Goal: Transaction & Acquisition: Purchase product/service

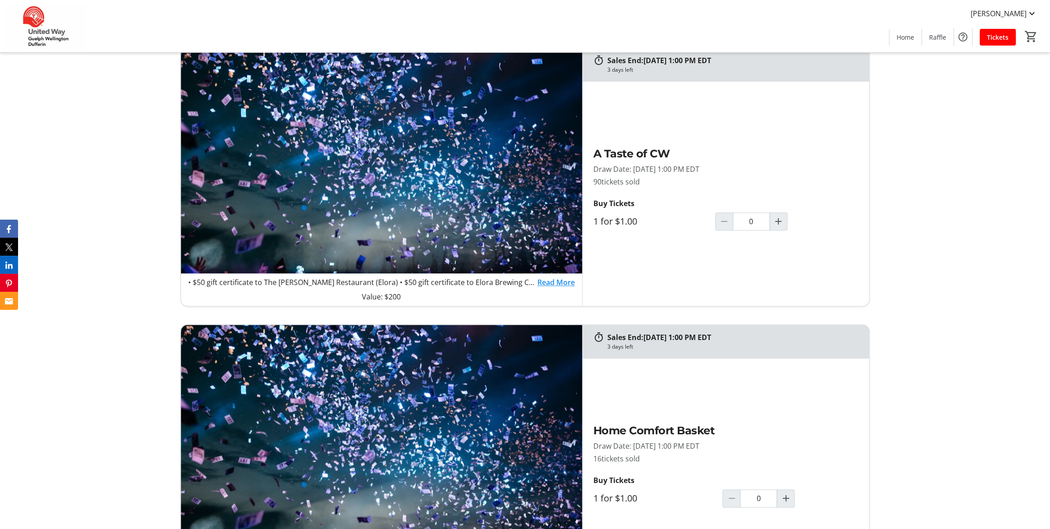
scroll to position [722, 0]
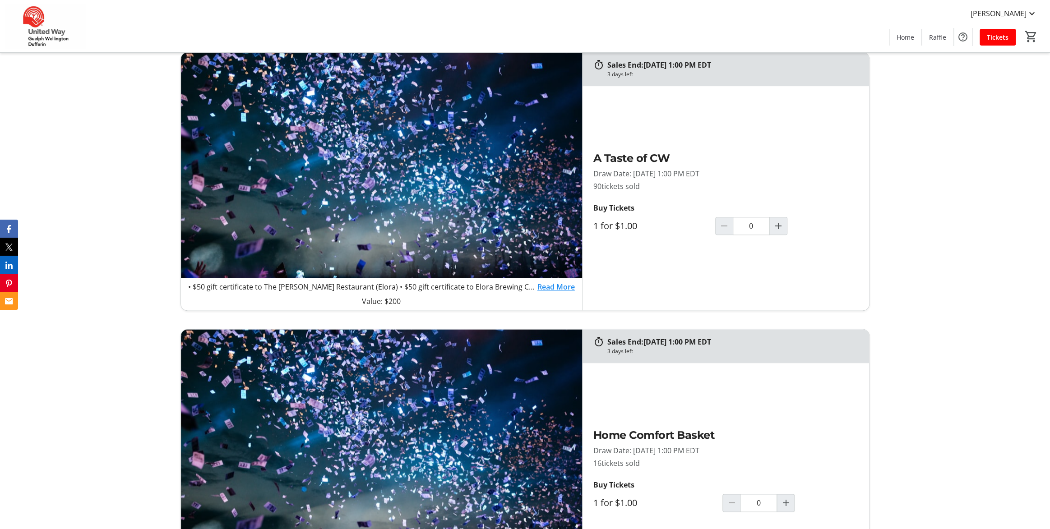
click at [563, 290] on link "Read More" at bounding box center [555, 286] width 37 height 11
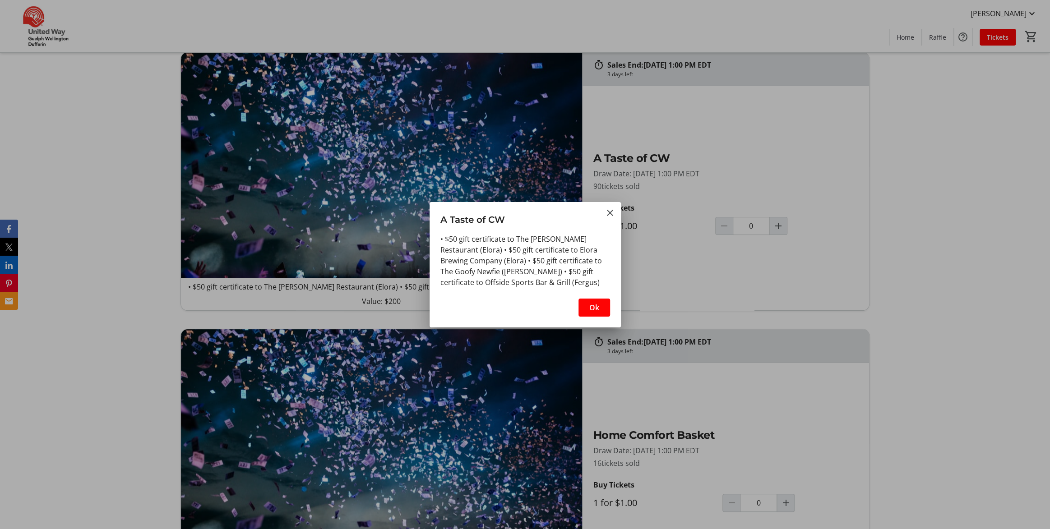
scroll to position [0, 0]
click at [722, 293] on div at bounding box center [525, 264] width 1050 height 529
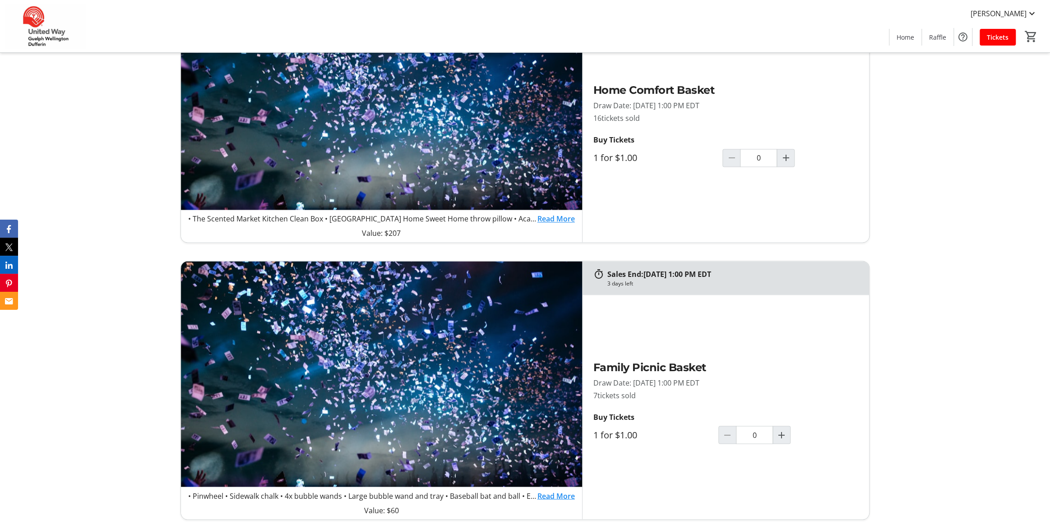
scroll to position [1037, 0]
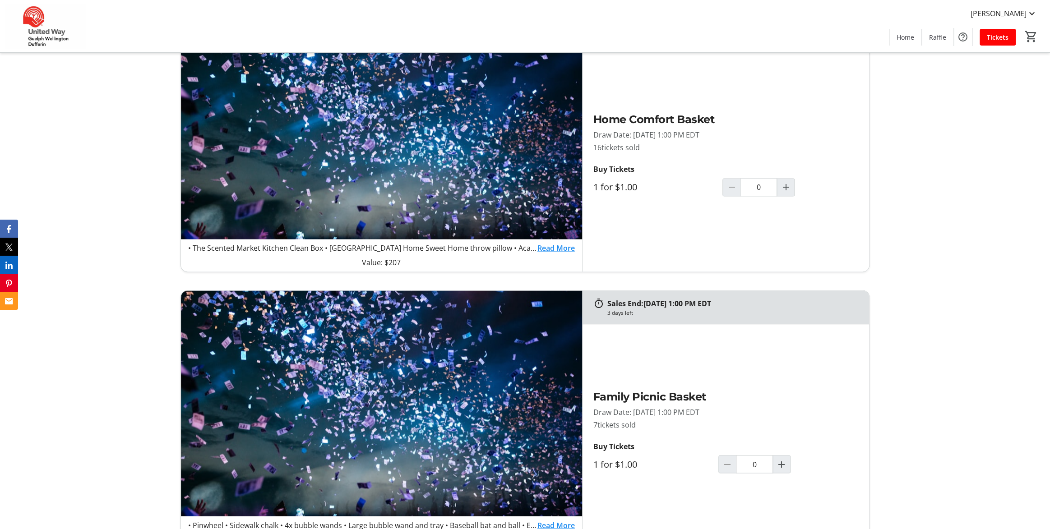
click at [544, 249] on link "Read More" at bounding box center [555, 248] width 37 height 11
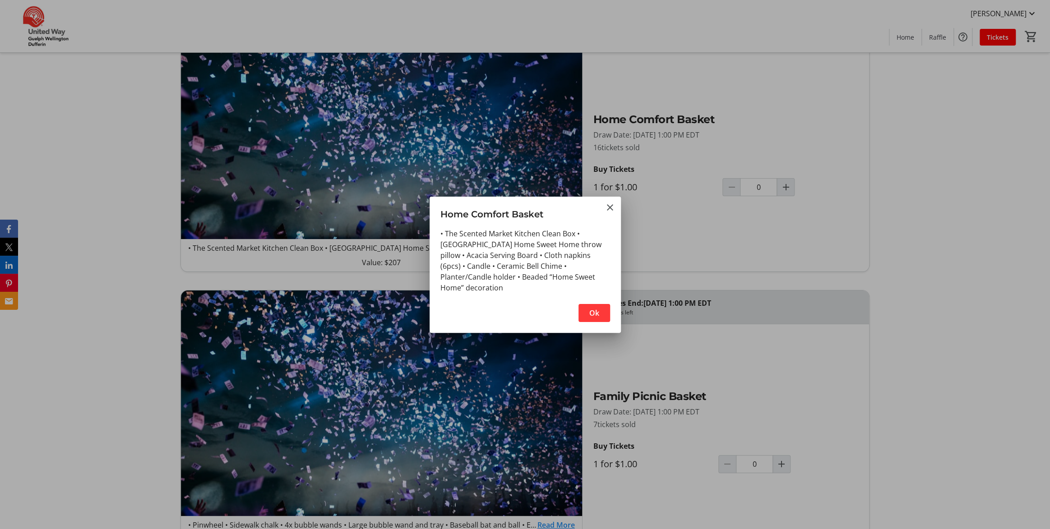
click at [605, 313] on span "button" at bounding box center [594, 313] width 32 height 22
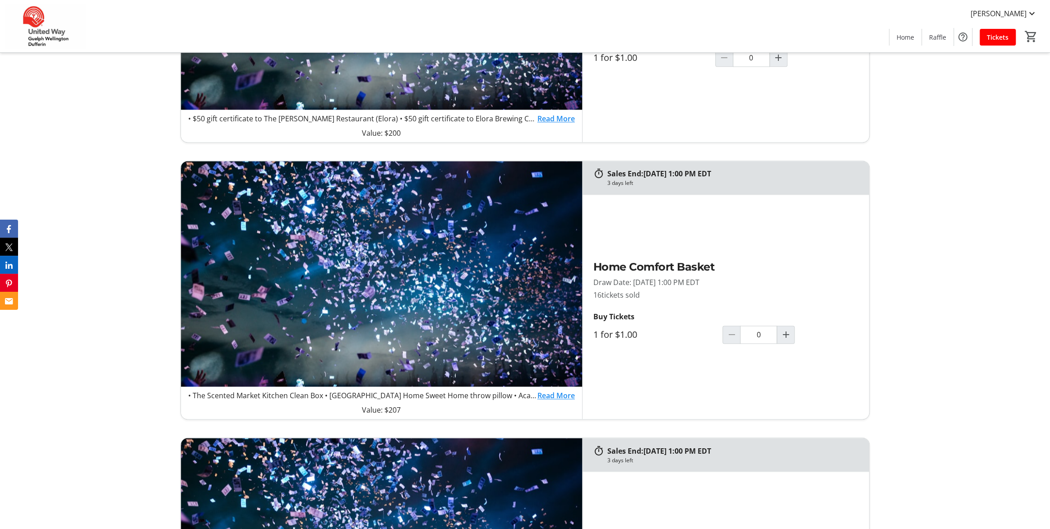
scroll to position [812, 0]
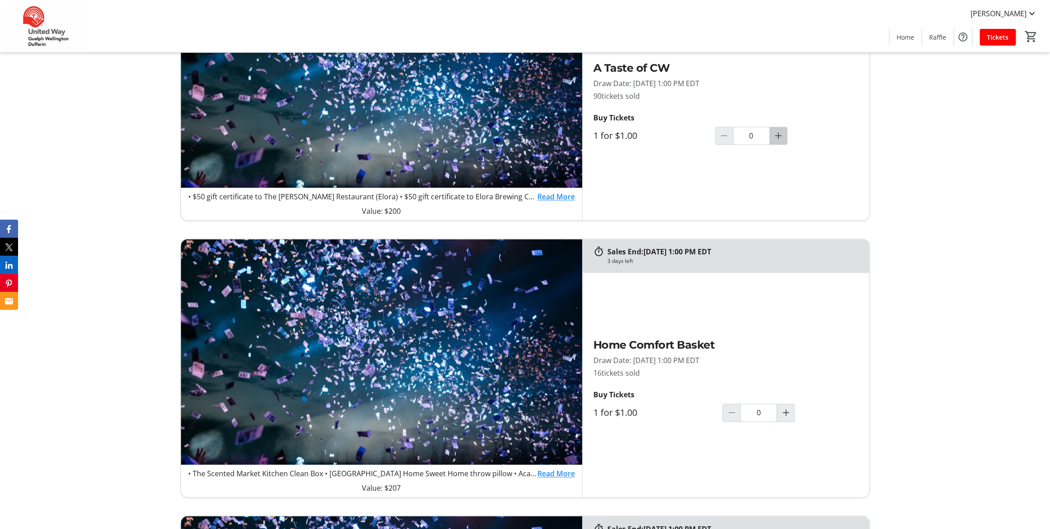
click at [784, 135] on mat-icon "Increment by one" at bounding box center [778, 135] width 11 height 11
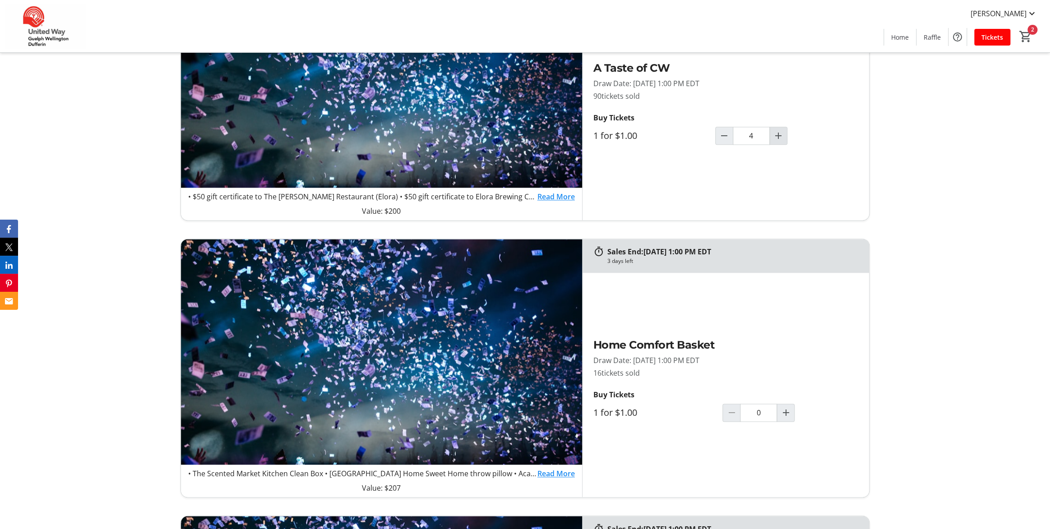
type input "5"
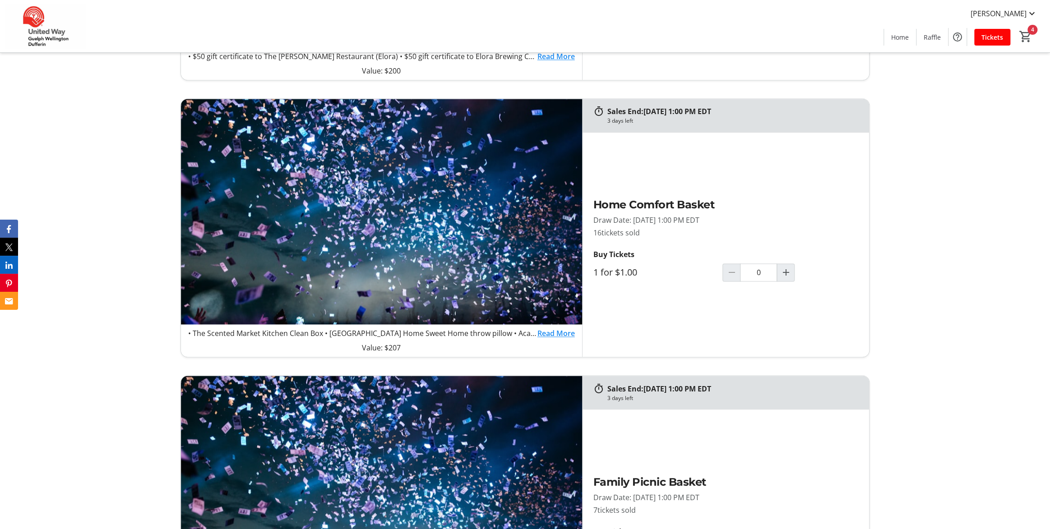
scroll to position [992, 0]
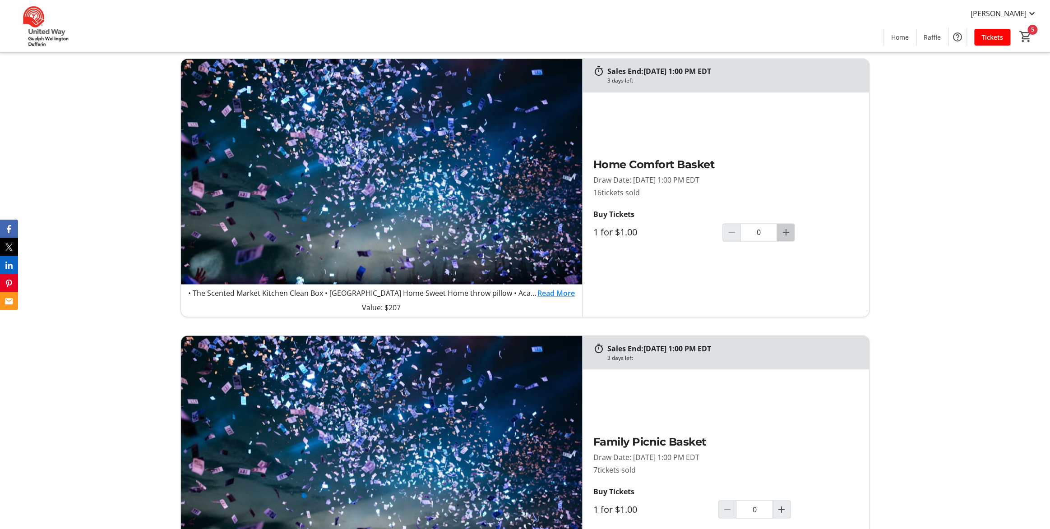
click at [790, 235] on mat-icon "Increment by one" at bounding box center [785, 232] width 11 height 11
type input "2"
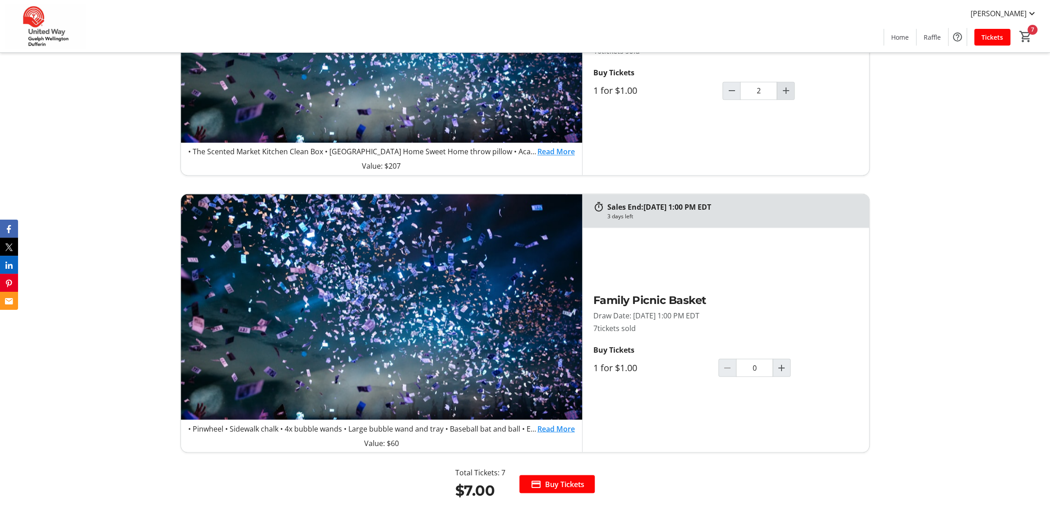
scroll to position [1173, 0]
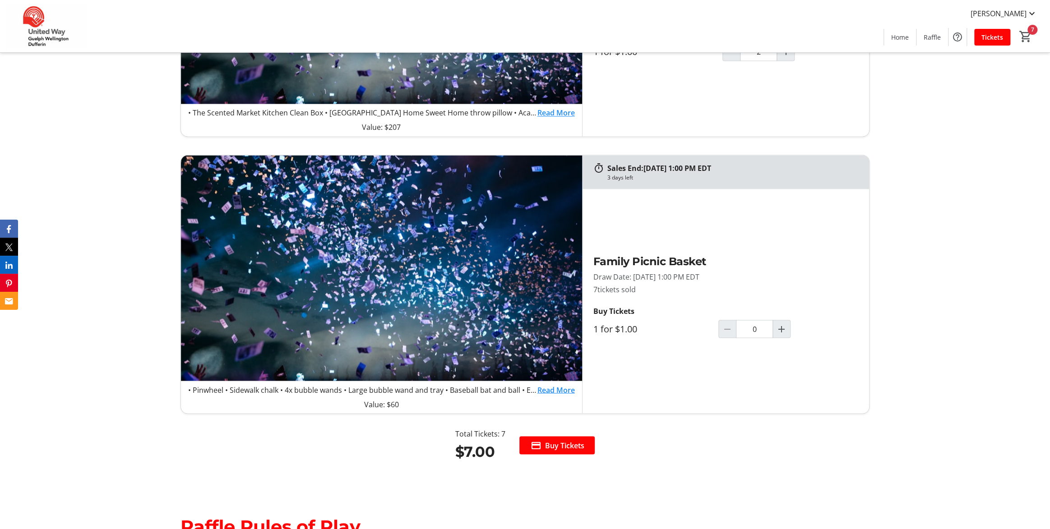
click at [562, 392] on link "Read More" at bounding box center [555, 389] width 37 height 11
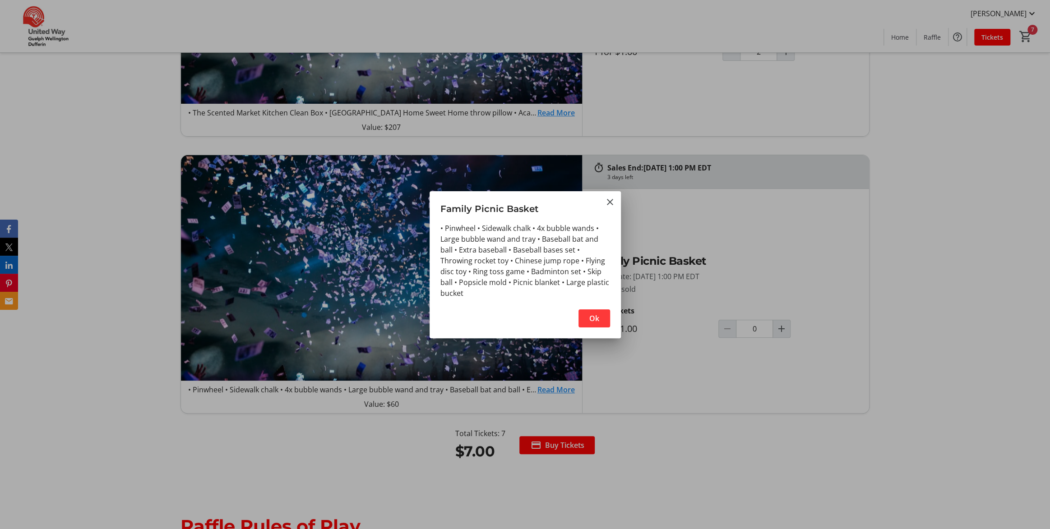
click at [609, 318] on span "button" at bounding box center [594, 319] width 32 height 22
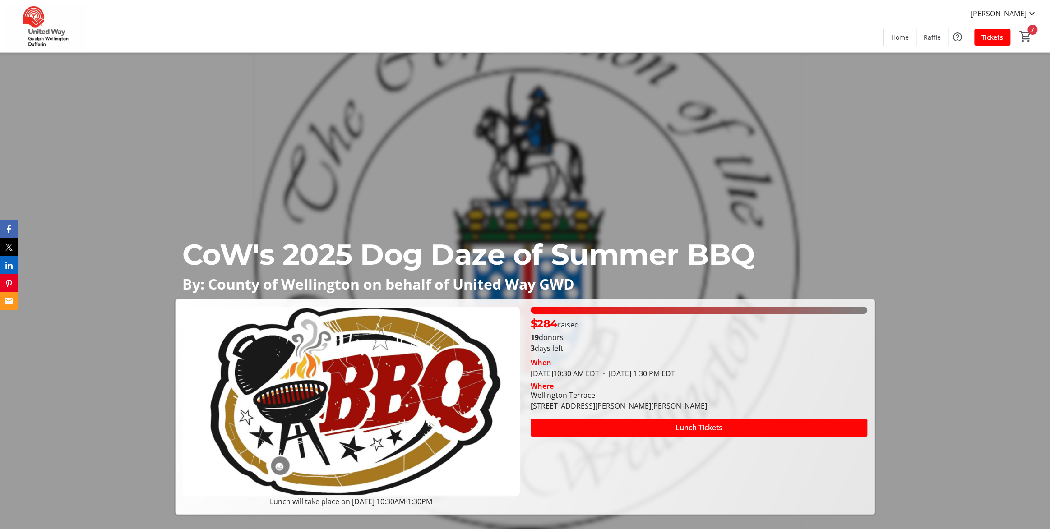
scroll to position [1173, 0]
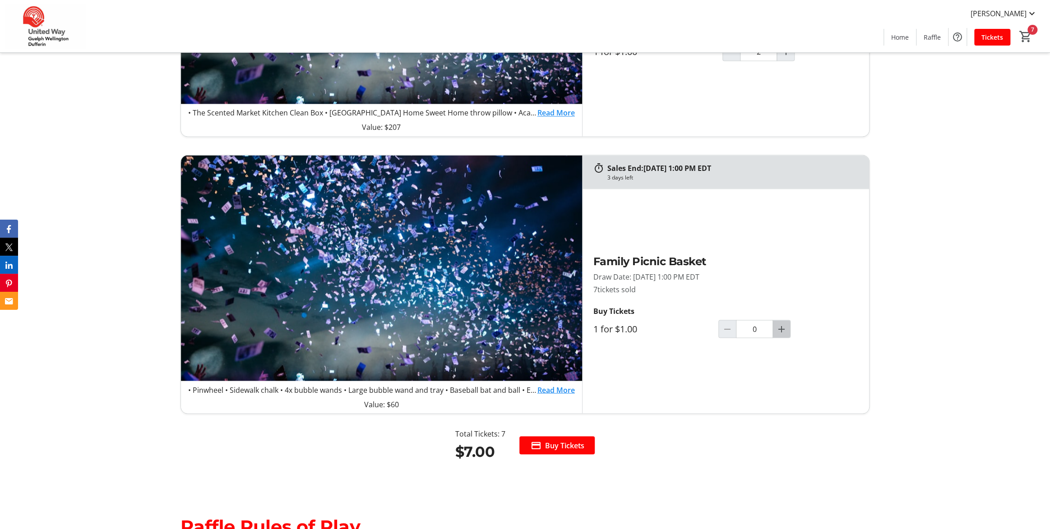
click at [787, 329] on mat-icon "Increment by one" at bounding box center [781, 328] width 11 height 11
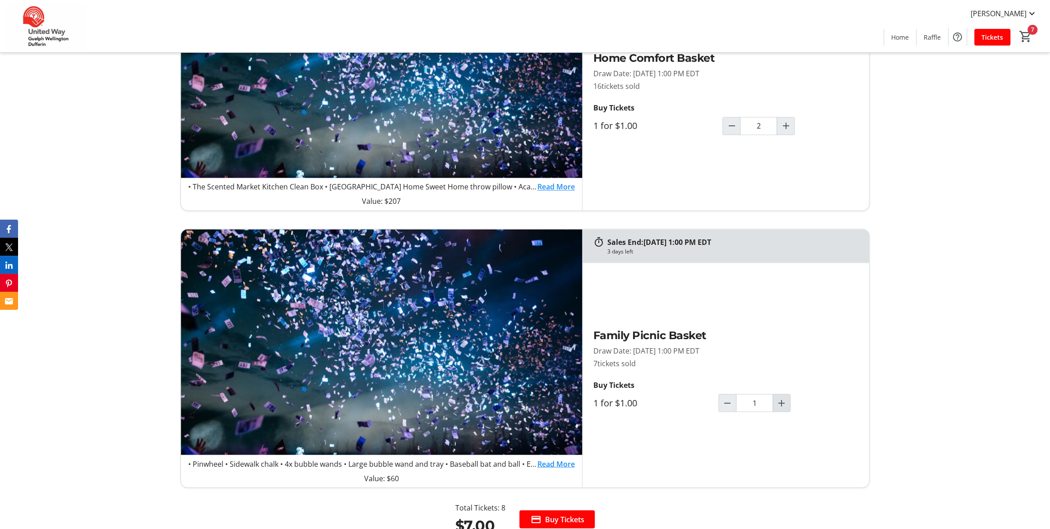
type input "1"
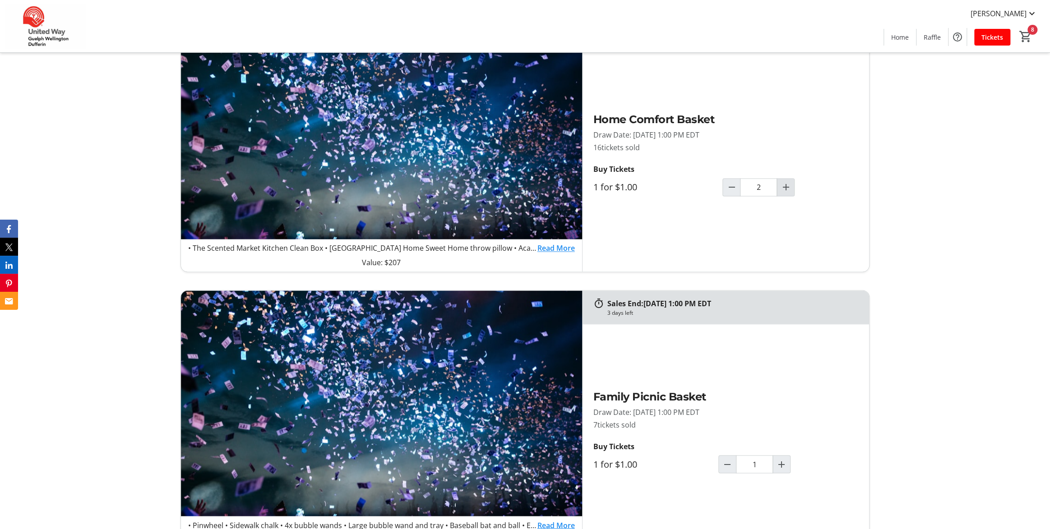
click at [789, 187] on mat-icon "Increment by one" at bounding box center [785, 187] width 11 height 11
type input "4"
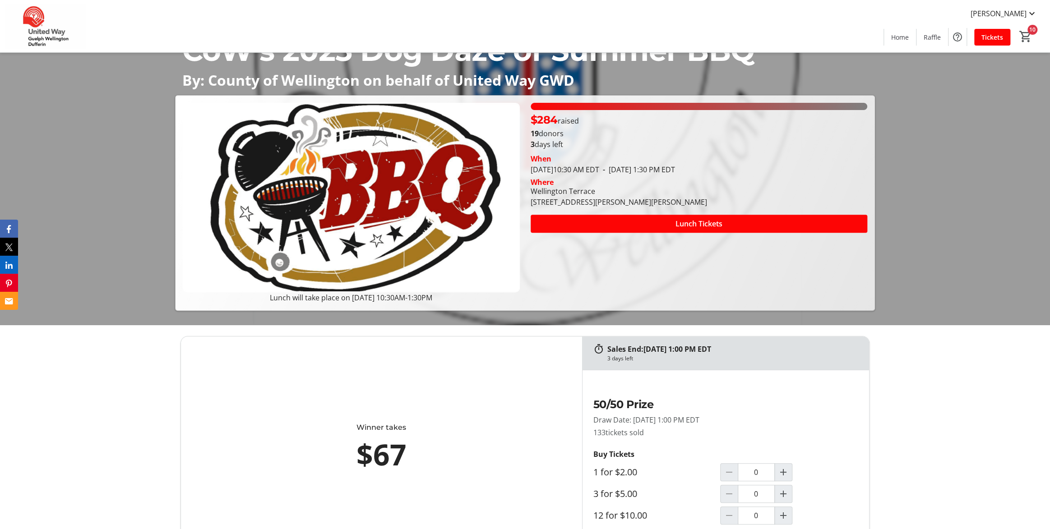
scroll to position [90, 0]
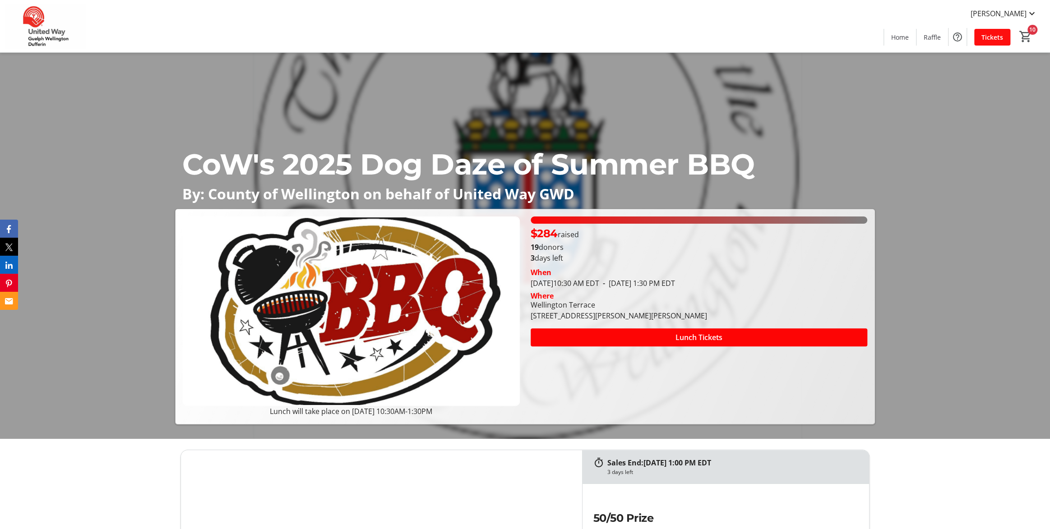
click at [1000, 39] on span "Tickets" at bounding box center [992, 36] width 22 height 9
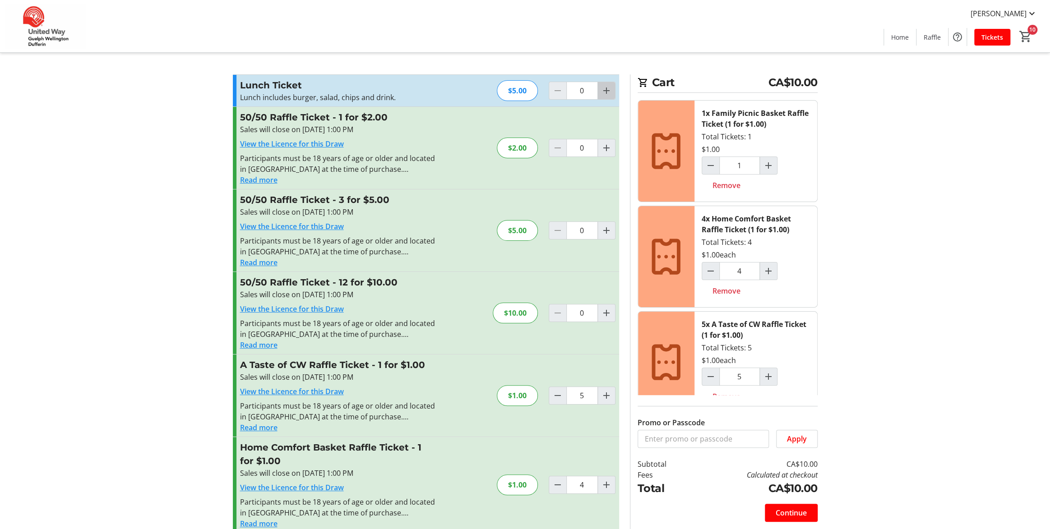
click at [605, 91] on mat-icon "Increment by one" at bounding box center [606, 90] width 11 height 11
type input "1"
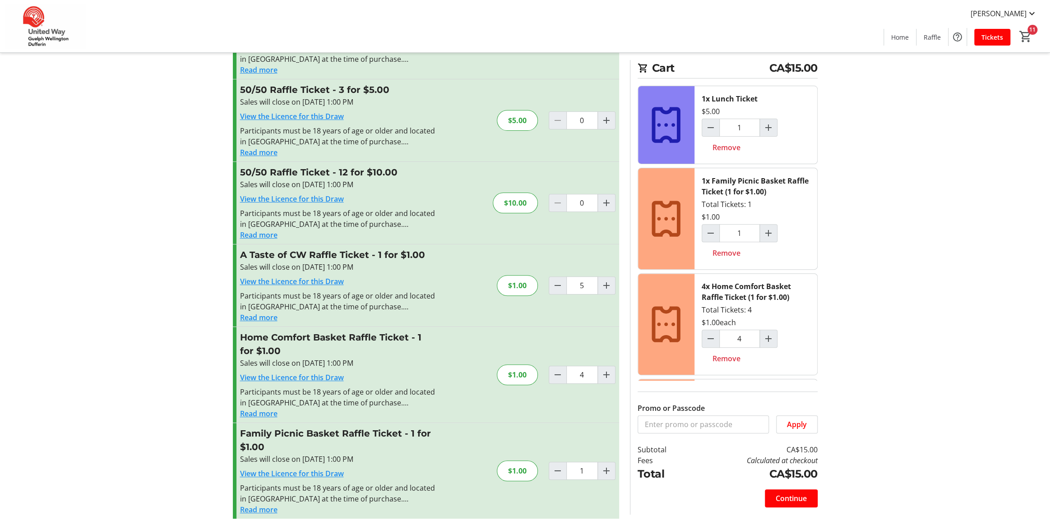
scroll to position [20, 0]
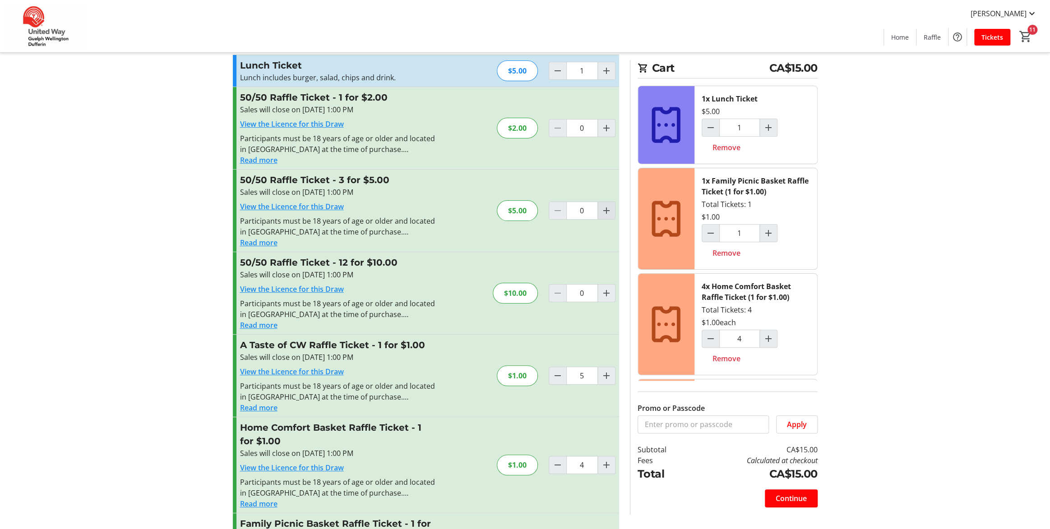
click at [610, 209] on mat-icon "Increment by one" at bounding box center [606, 210] width 11 height 11
type input "1"
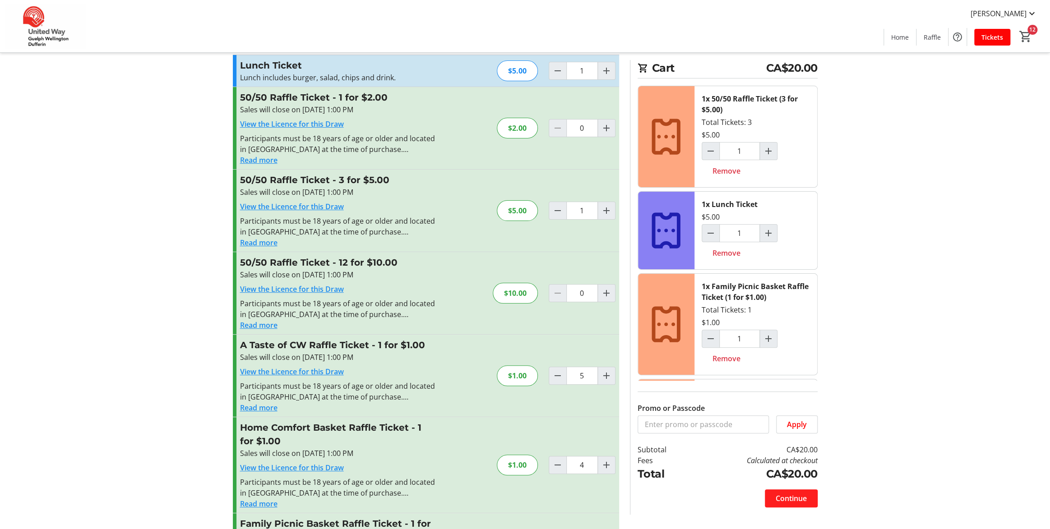
drag, startPoint x: 801, startPoint y: 494, endPoint x: 797, endPoint y: 496, distance: 4.9
click at [797, 494] on span "Continue" at bounding box center [790, 498] width 31 height 11
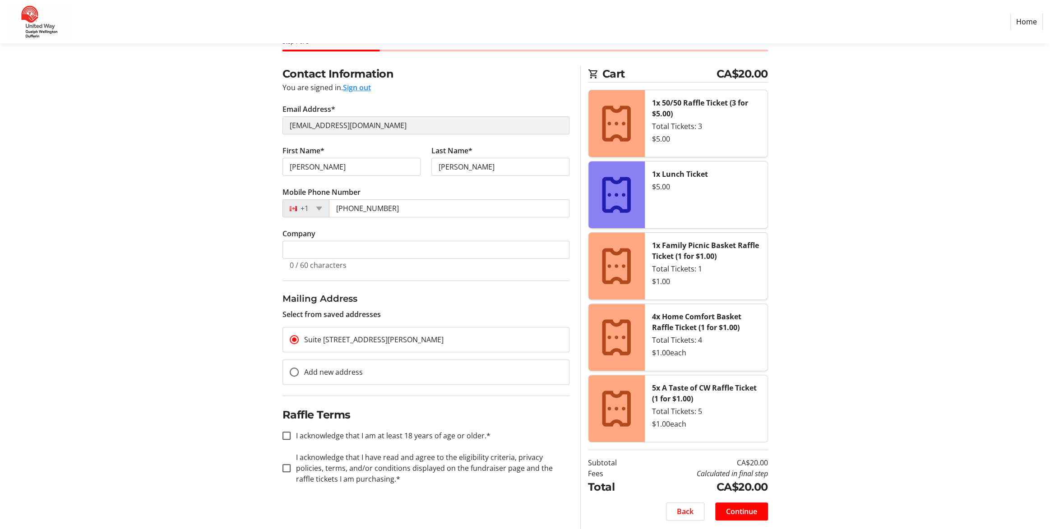
scroll to position [54, 0]
click at [282, 435] on input "I acknowledge that I am at least 18 years of age or older.*" at bounding box center [286, 434] width 8 height 8
checkbox input "true"
click at [284, 465] on input "I acknowledge that I have read and agree to the eligibility criteria, privacy p…" at bounding box center [286, 467] width 8 height 8
checkbox input "true"
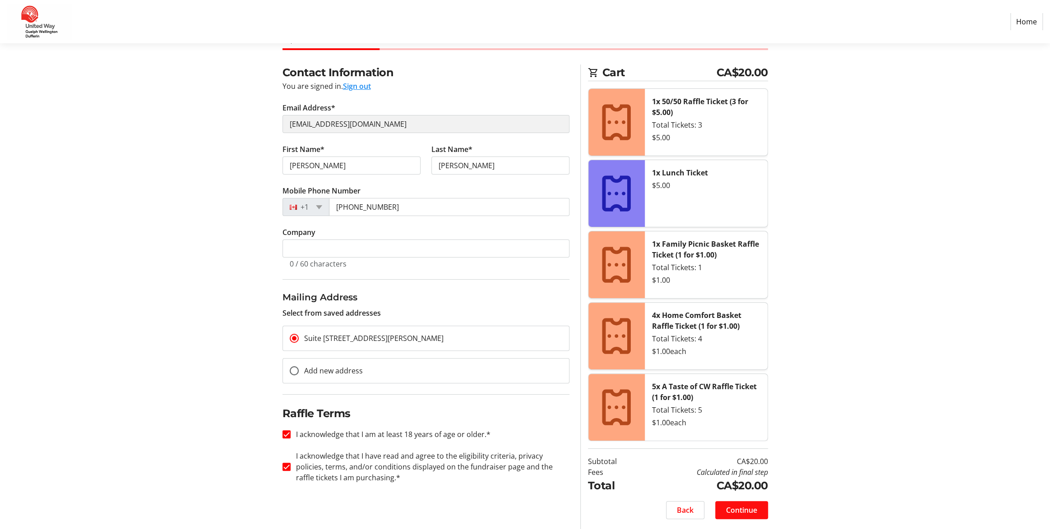
click at [733, 509] on span "Continue" at bounding box center [741, 510] width 31 height 11
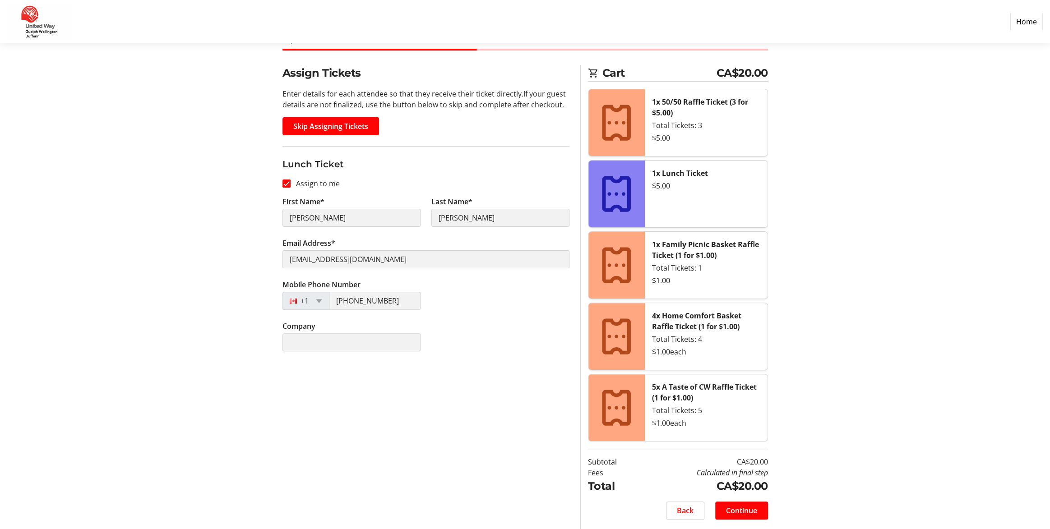
scroll to position [54, 0]
click at [747, 508] on span "Continue" at bounding box center [741, 510] width 31 height 11
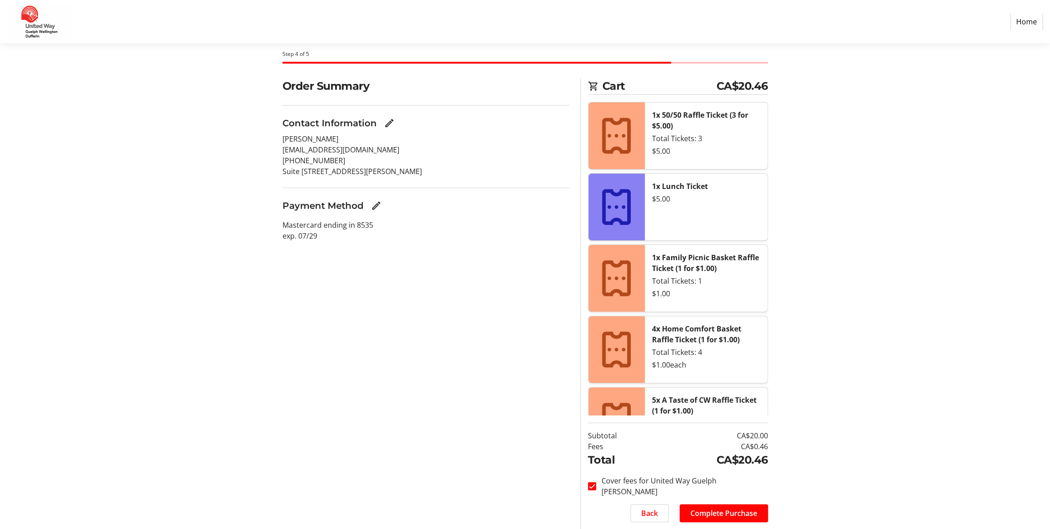
scroll to position [67, 0]
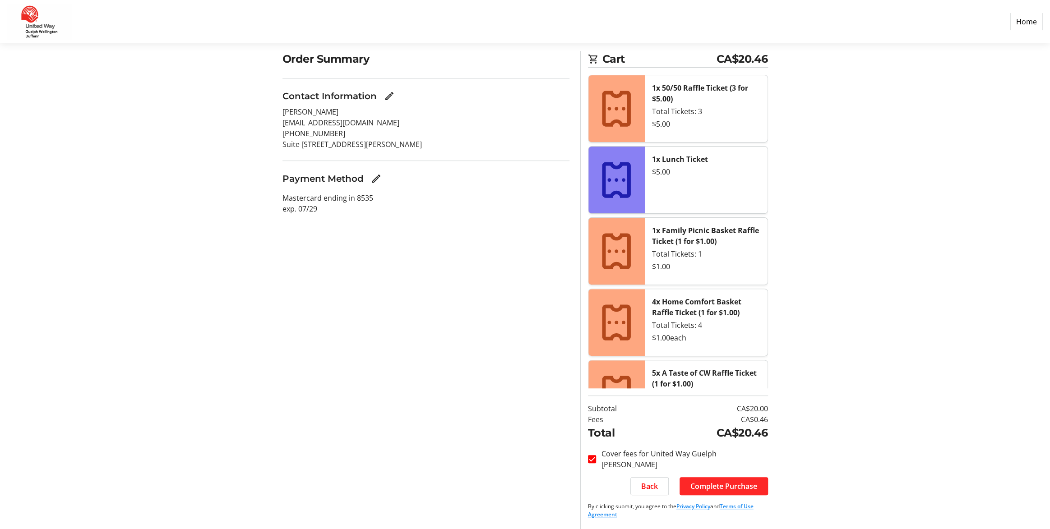
click at [711, 489] on span "Complete Purchase" at bounding box center [723, 486] width 67 height 11
